Goal: Find specific page/section: Find specific page/section

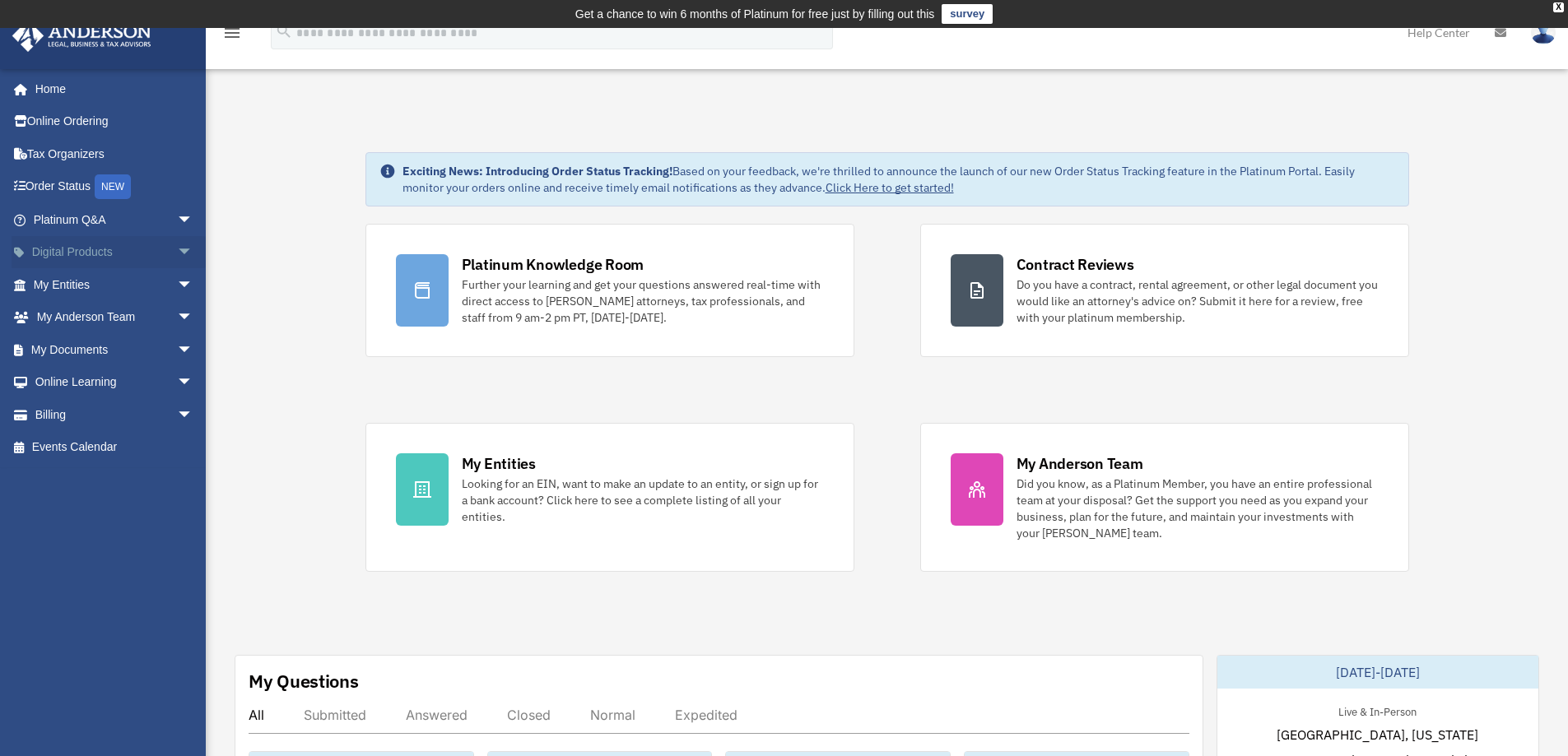
click at [177, 248] on span "arrow_drop_down" at bounding box center [194, 253] width 33 height 34
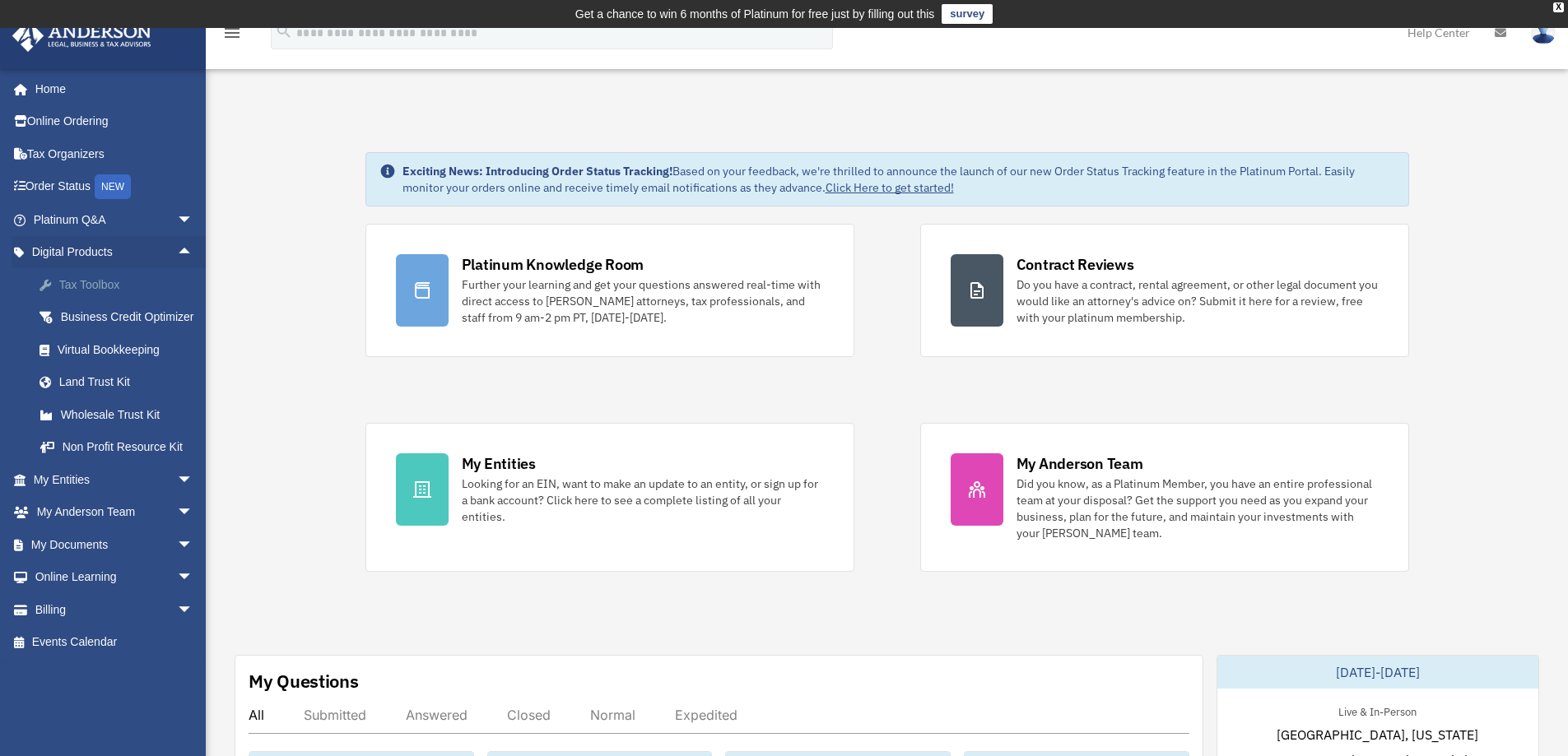
click at [96, 288] on div "Tax Toolbox" at bounding box center [128, 285] width 140 height 21
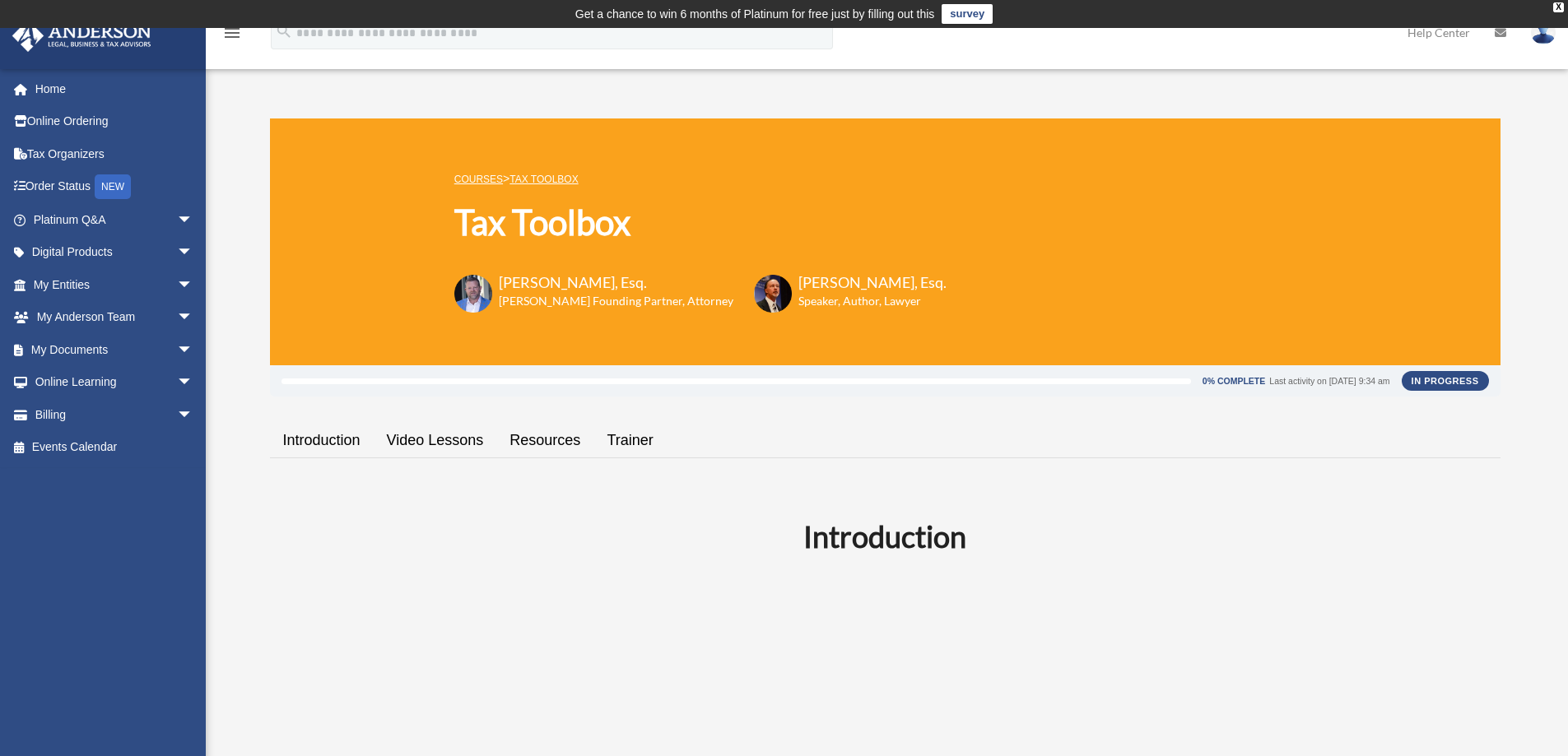
click at [426, 441] on link "Video Lessons" at bounding box center [435, 441] width 123 height 47
click at [177, 251] on span "arrow_drop_down" at bounding box center [194, 253] width 33 height 34
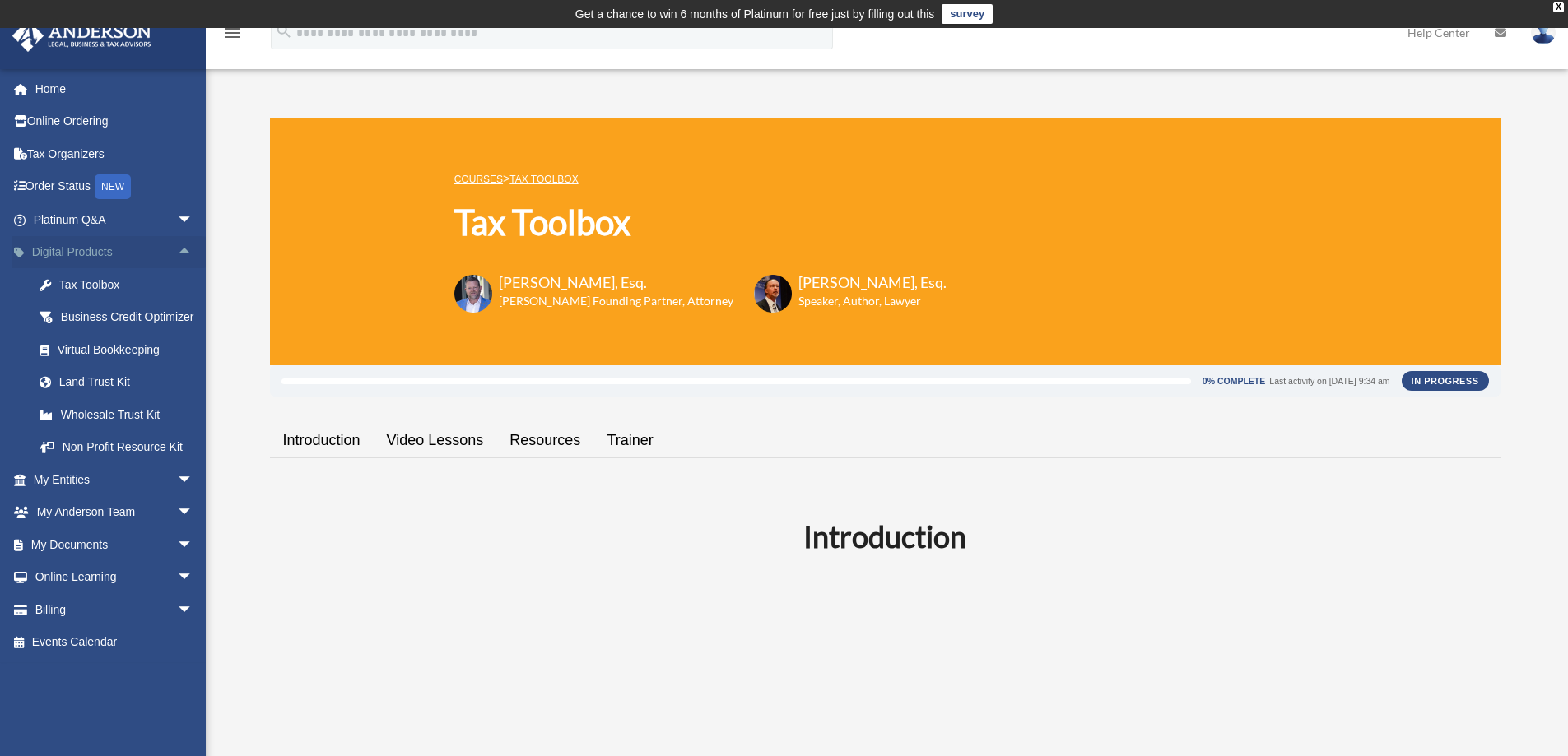
click at [177, 251] on span "arrow_drop_up" at bounding box center [194, 253] width 33 height 34
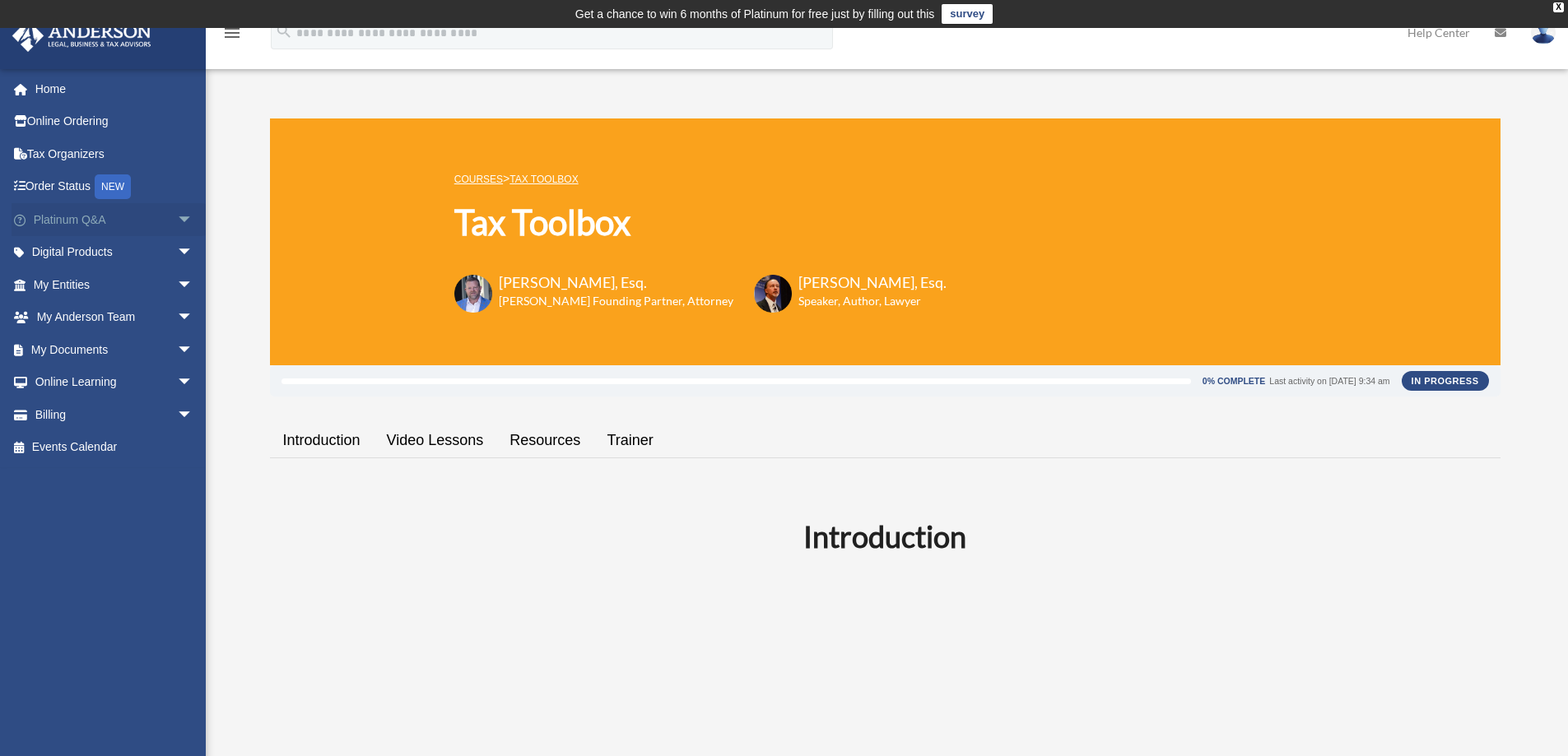
click at [177, 214] on span "arrow_drop_down" at bounding box center [194, 219] width 33 height 34
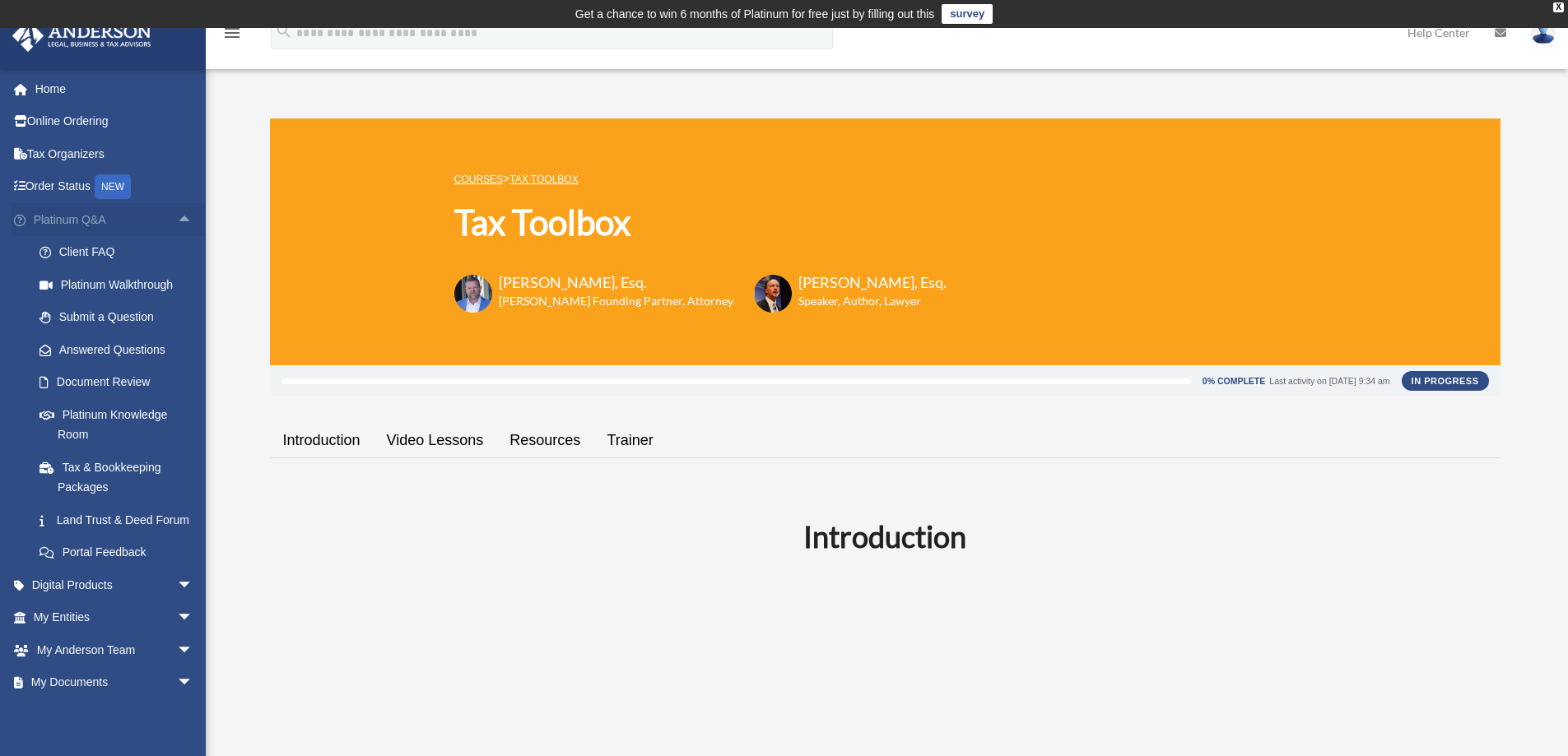
click at [177, 220] on span "arrow_drop_up" at bounding box center [194, 219] width 33 height 34
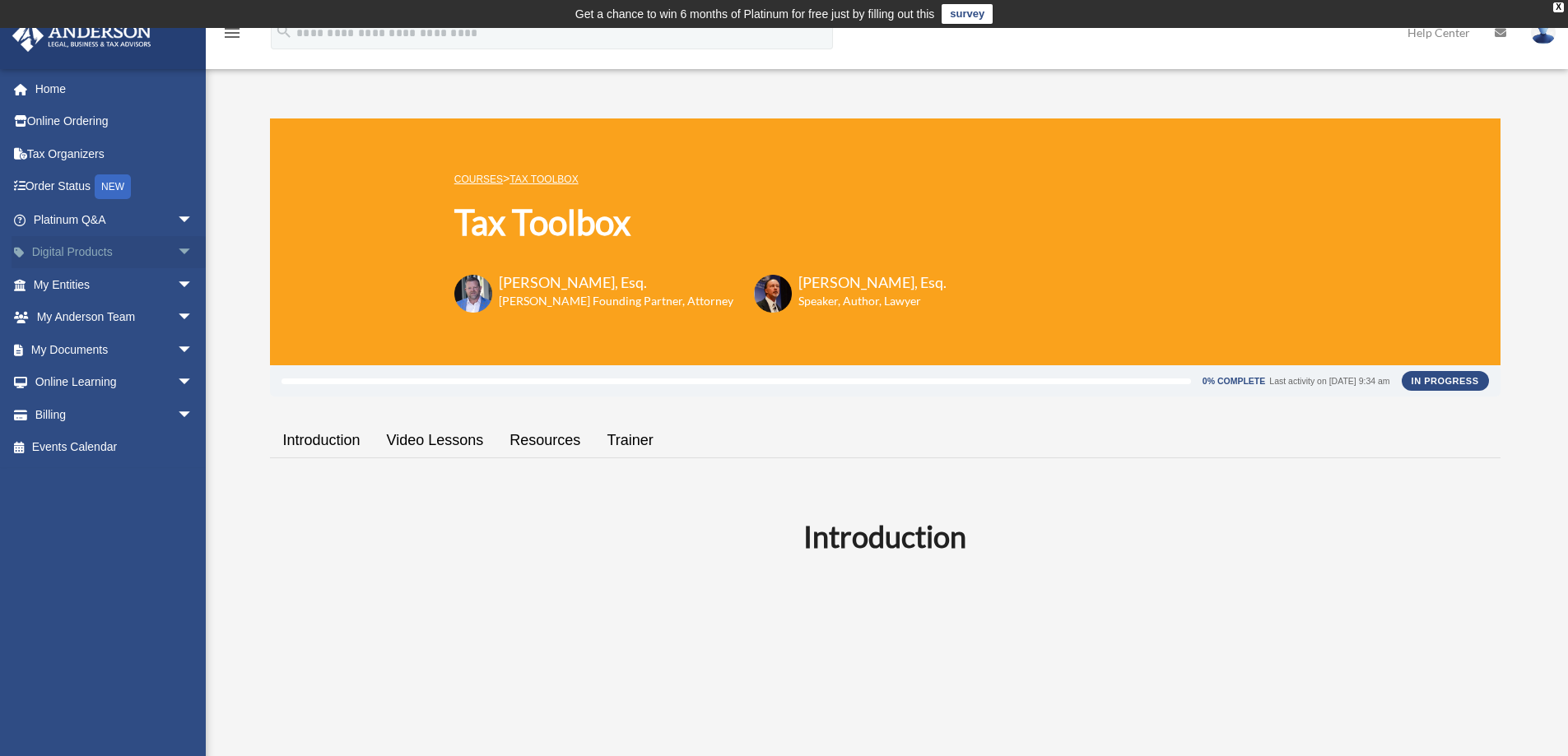
click at [177, 249] on span "arrow_drop_down" at bounding box center [194, 253] width 33 height 34
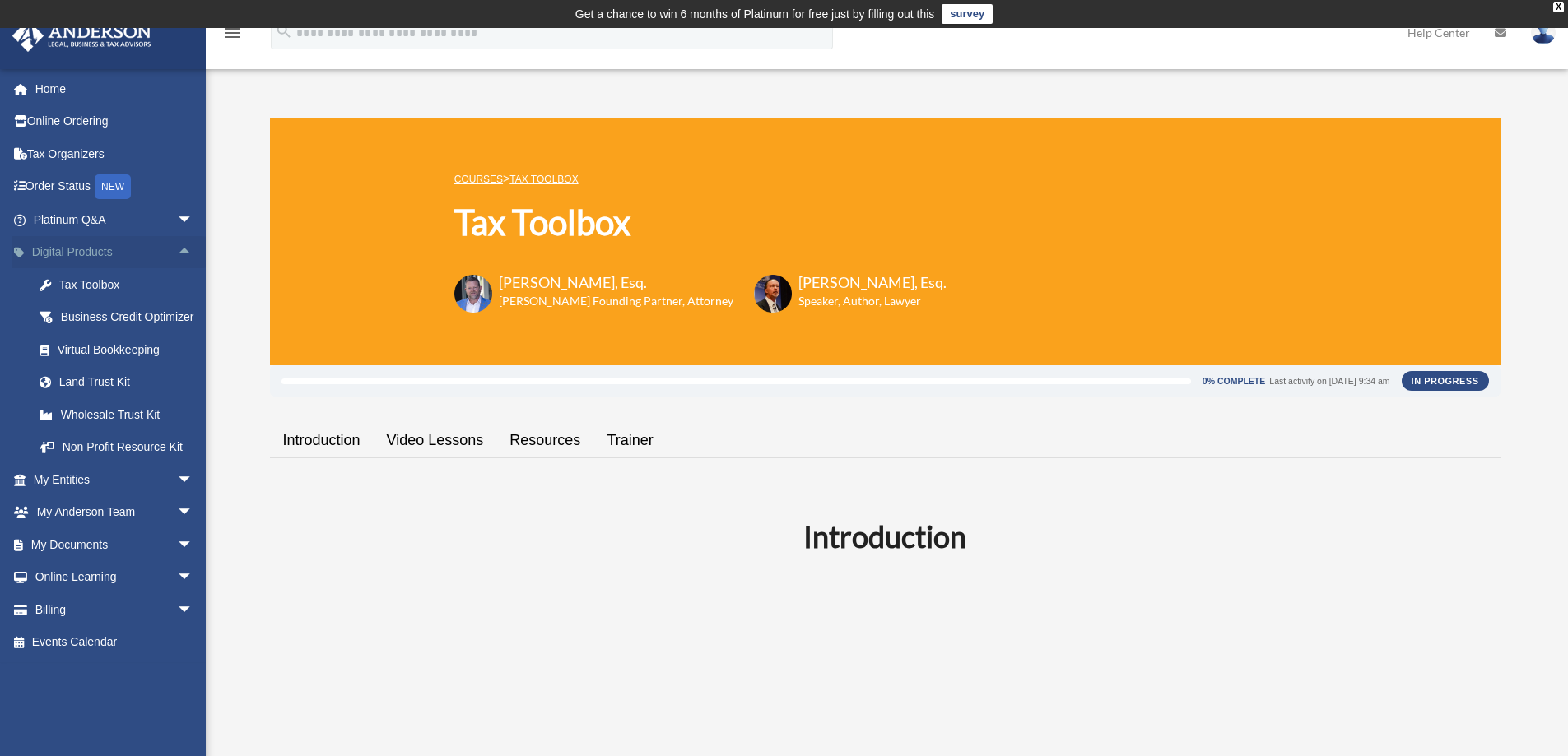
click at [177, 249] on span "arrow_drop_up" at bounding box center [194, 253] width 33 height 34
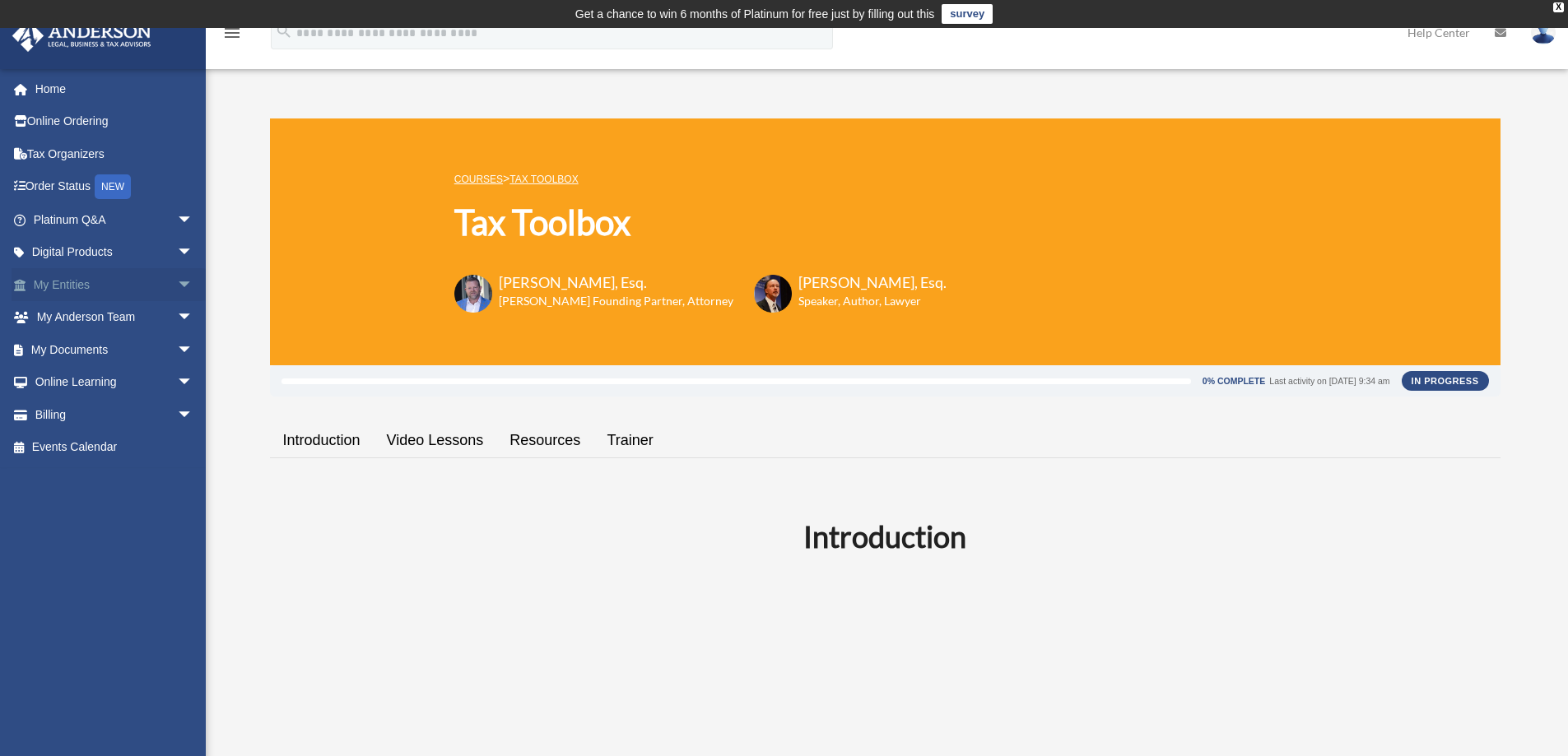
click at [177, 283] on span "arrow_drop_down" at bounding box center [194, 285] width 33 height 34
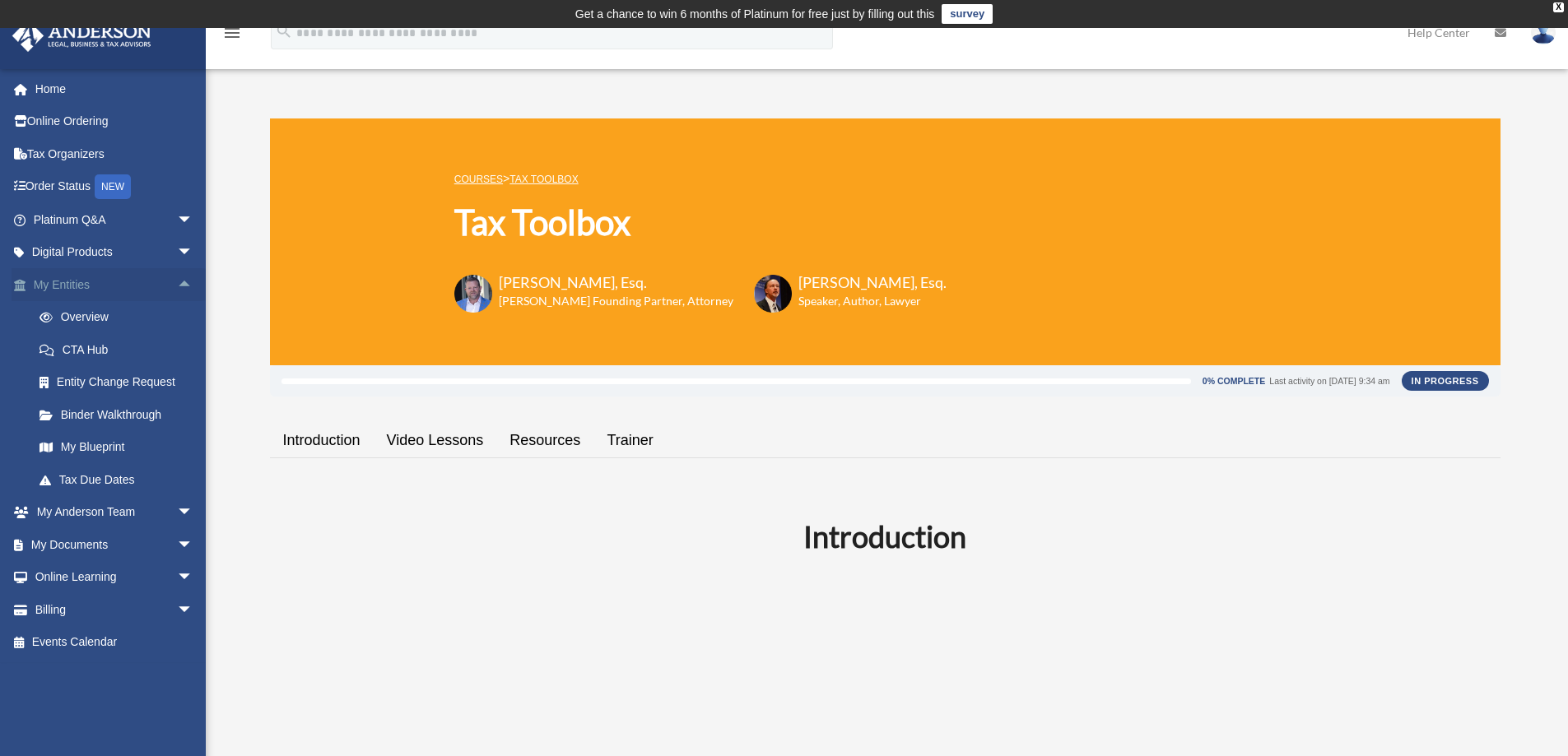
click at [177, 282] on span "arrow_drop_up" at bounding box center [194, 285] width 33 height 34
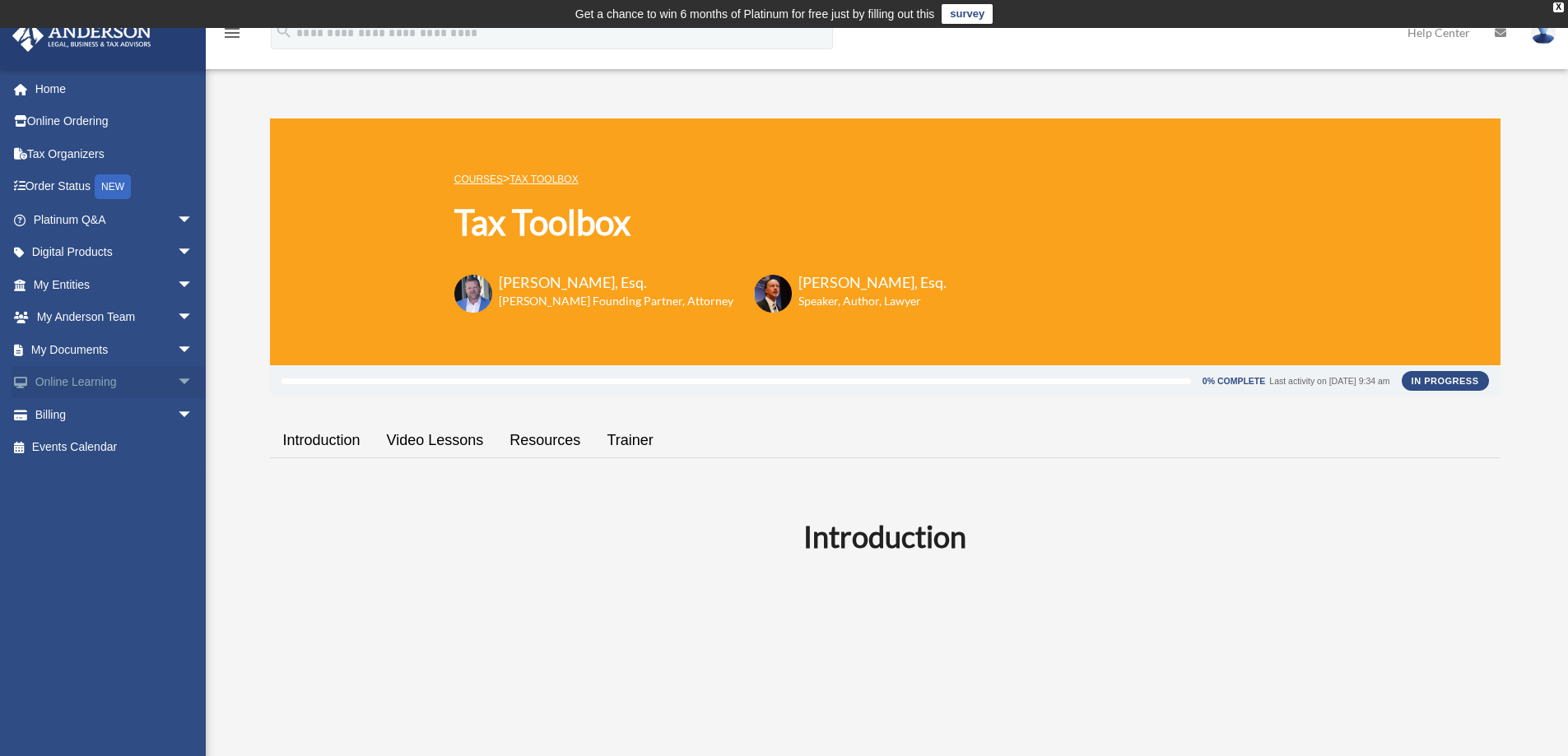
click at [177, 380] on span "arrow_drop_down" at bounding box center [194, 383] width 33 height 34
click at [177, 316] on span "arrow_drop_down" at bounding box center [194, 318] width 33 height 34
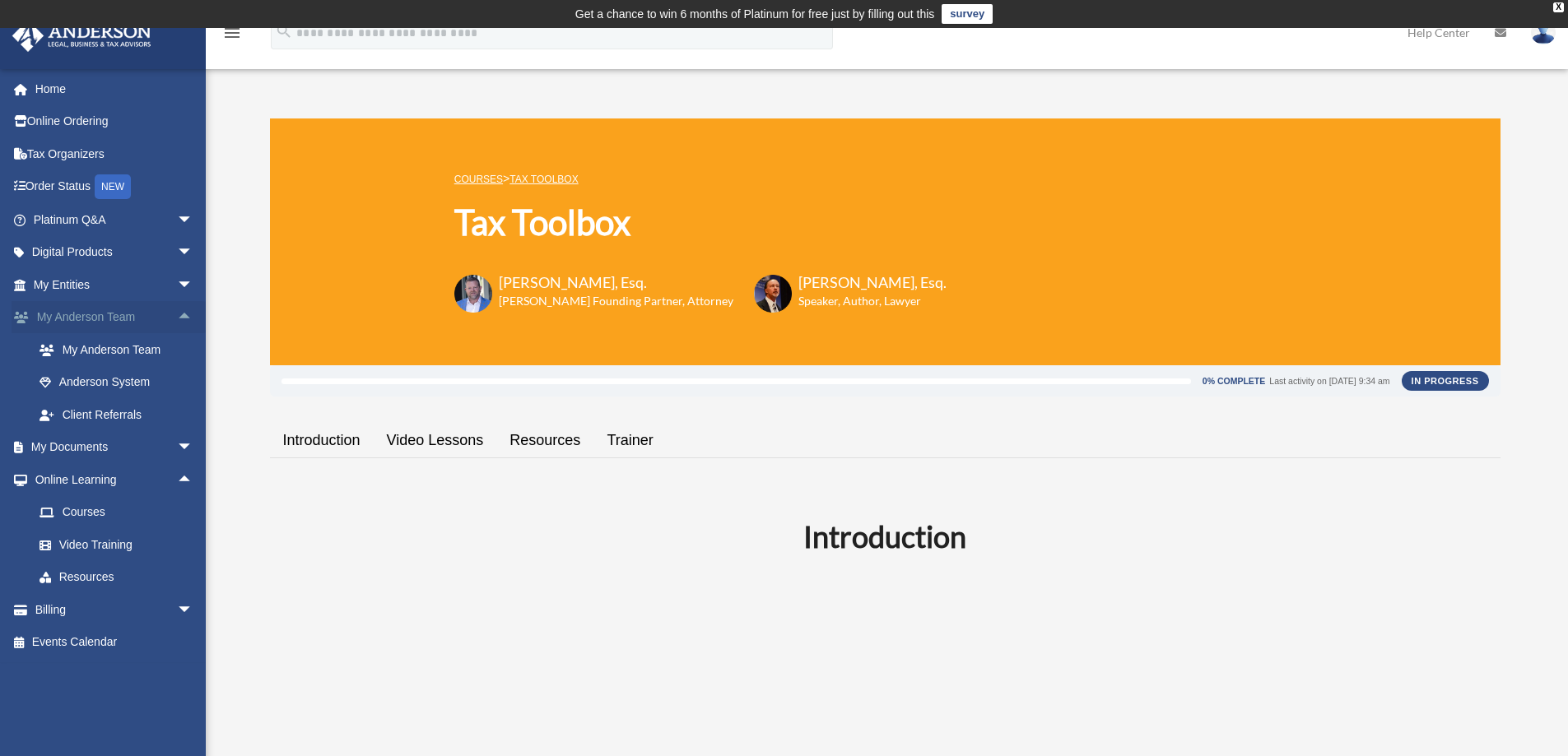
click at [177, 316] on span "arrow_drop_up" at bounding box center [194, 318] width 33 height 34
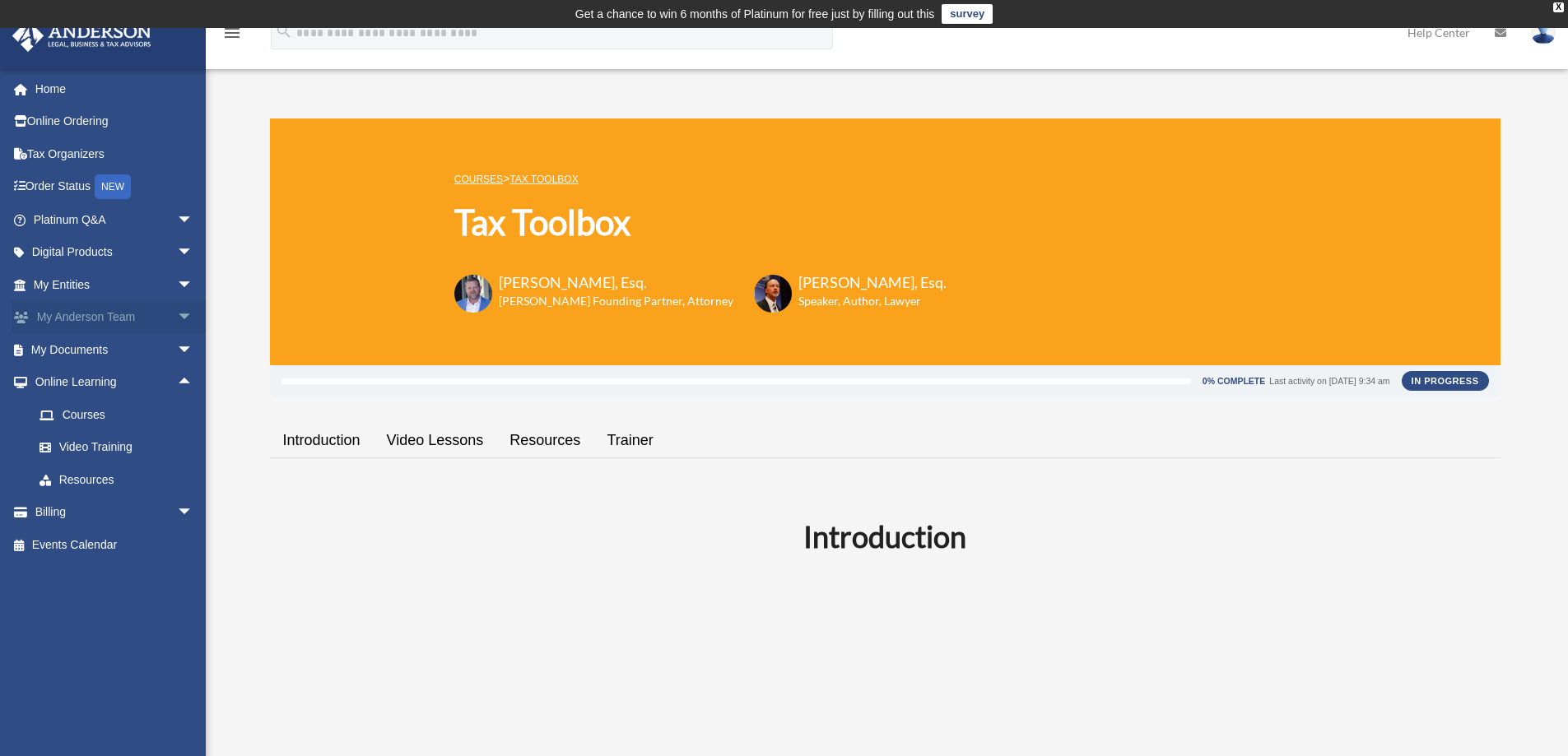
click at [177, 316] on span "arrow_drop_down" at bounding box center [194, 318] width 33 height 34
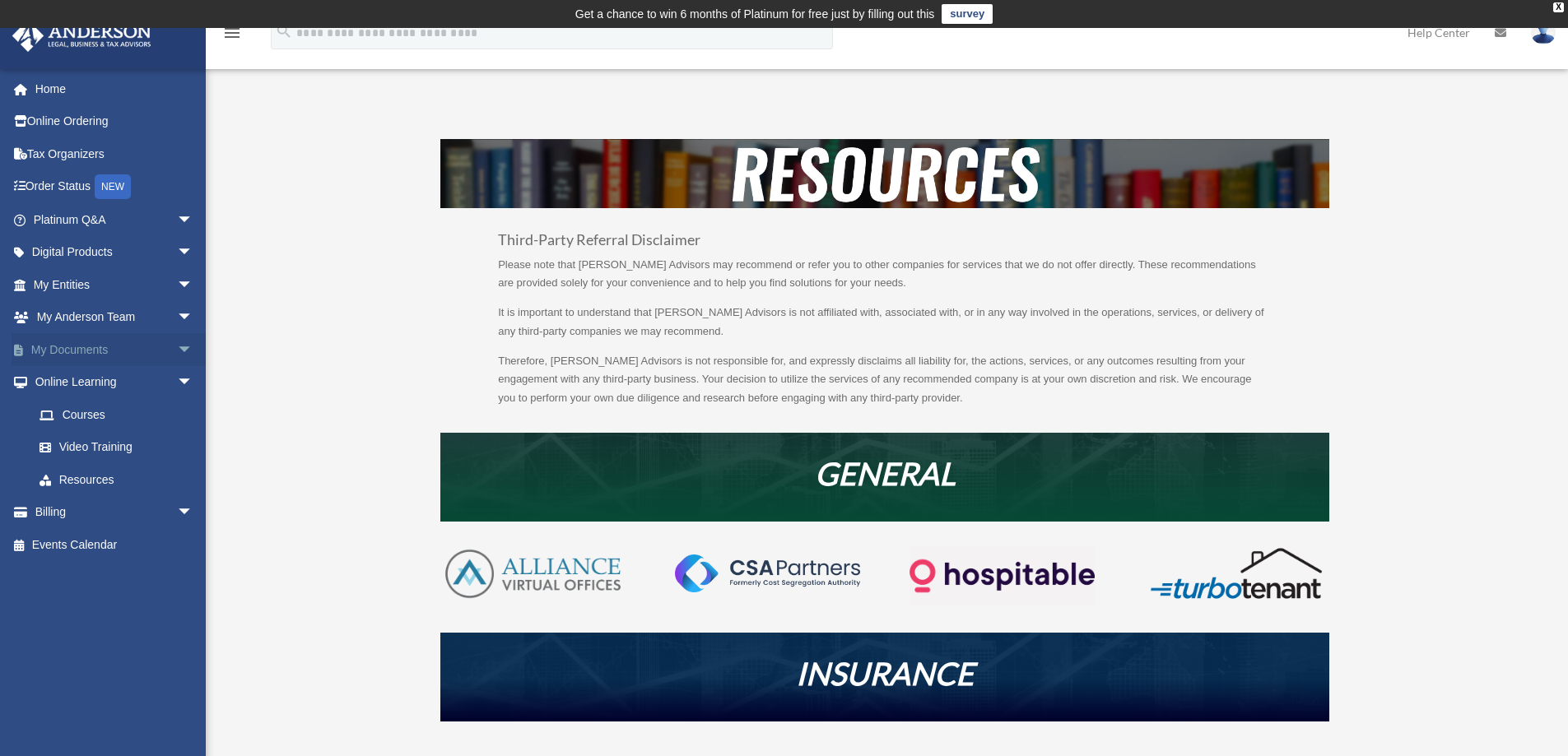
click at [177, 348] on span "arrow_drop_down" at bounding box center [194, 350] width 33 height 34
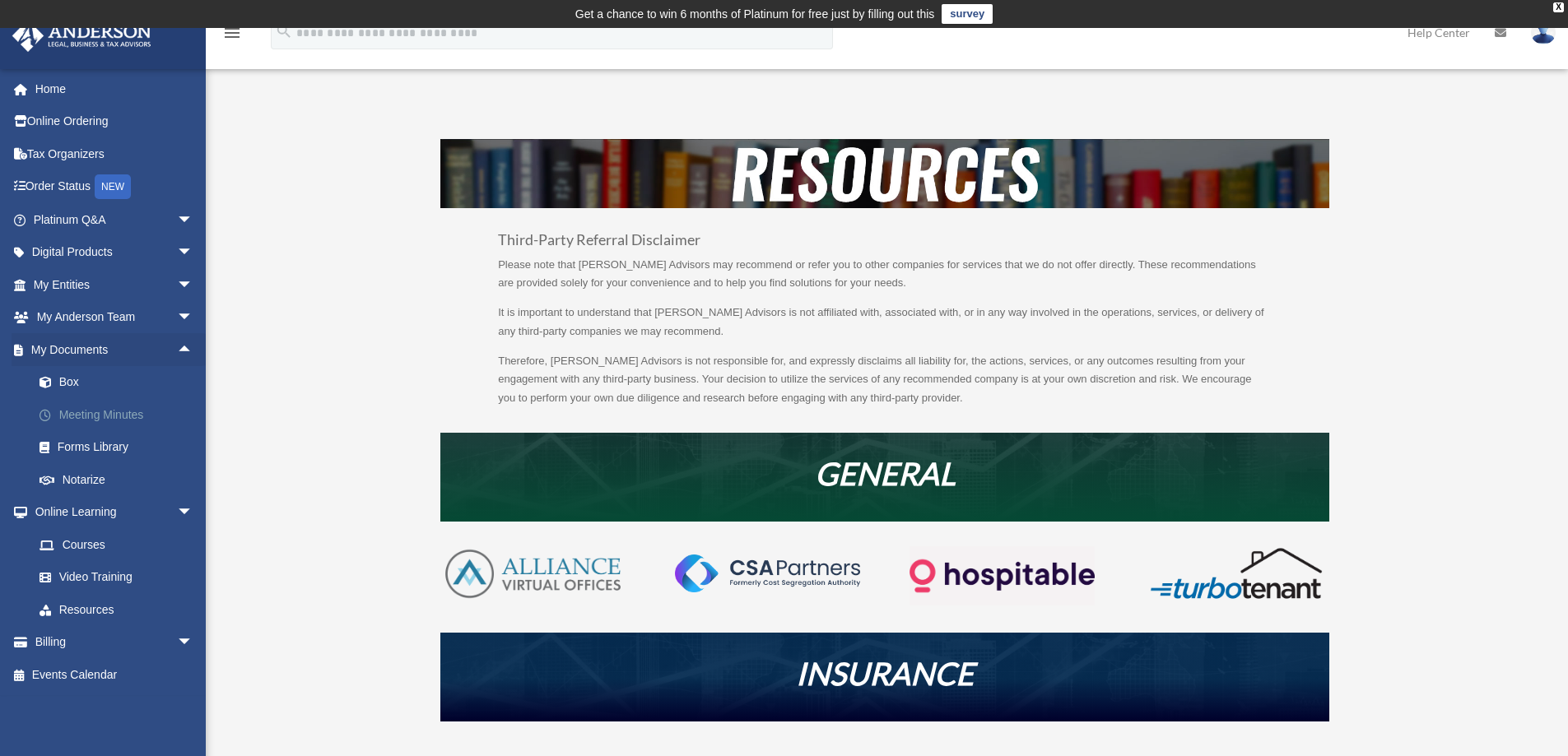
click at [109, 420] on link "Meeting Minutes" at bounding box center [121, 415] width 195 height 33
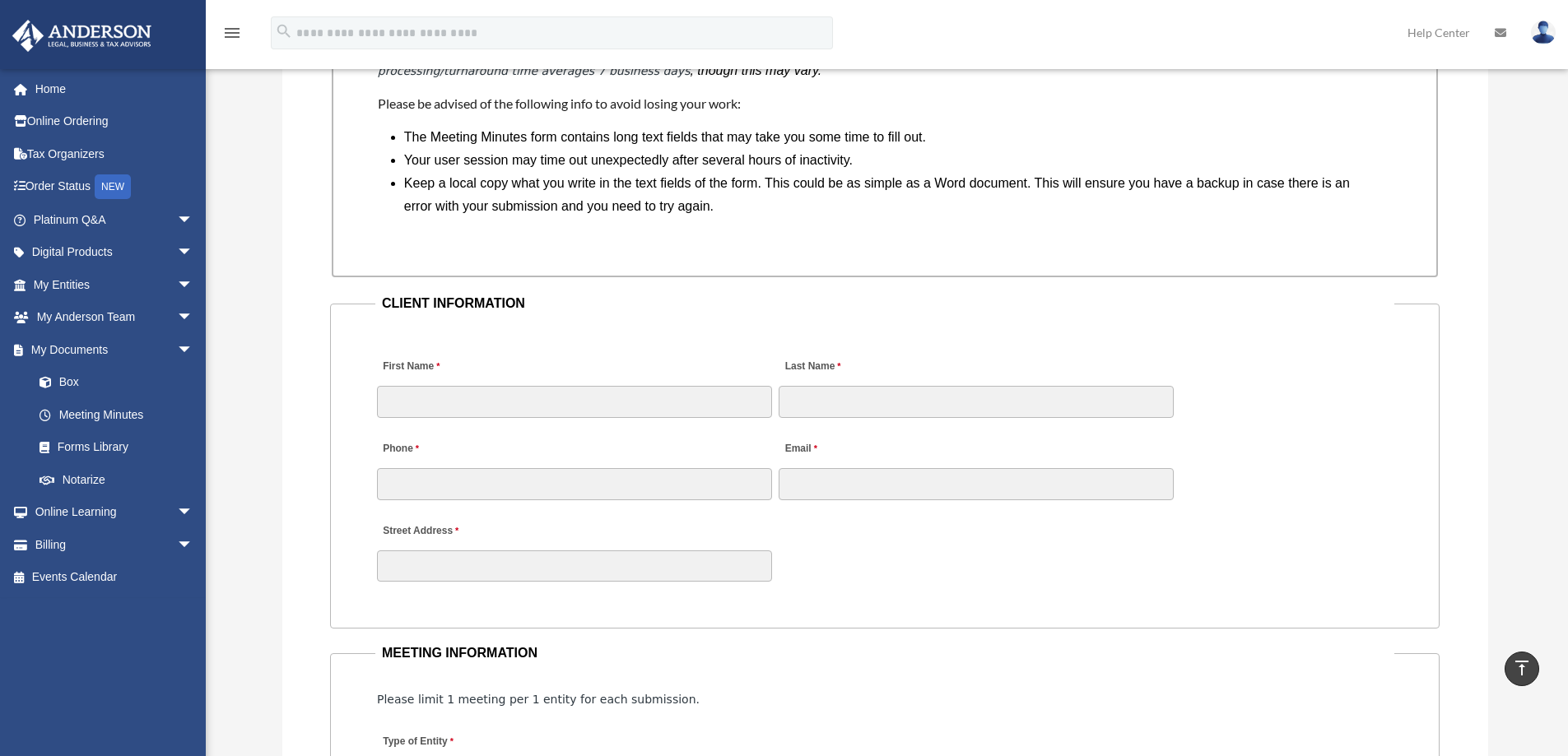
scroll to position [1481, 0]
